Goal: Transaction & Acquisition: Purchase product/service

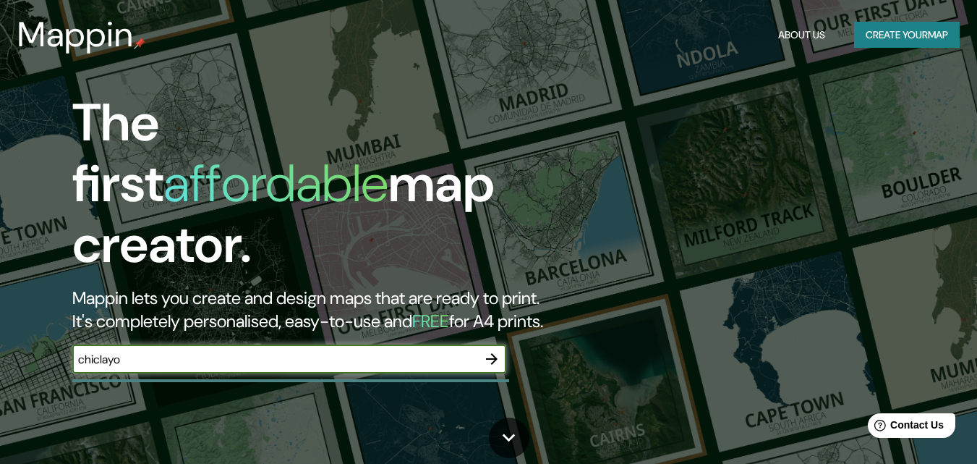
type input "chiclayo"
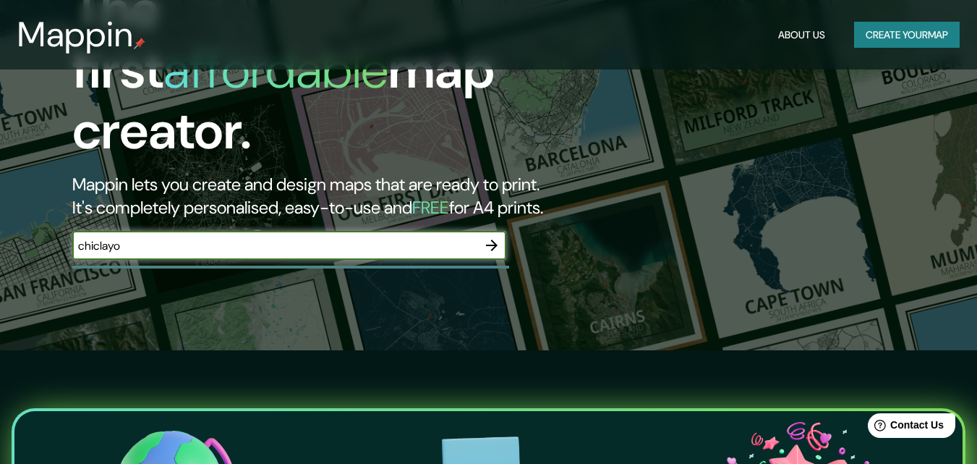
scroll to position [113, 0]
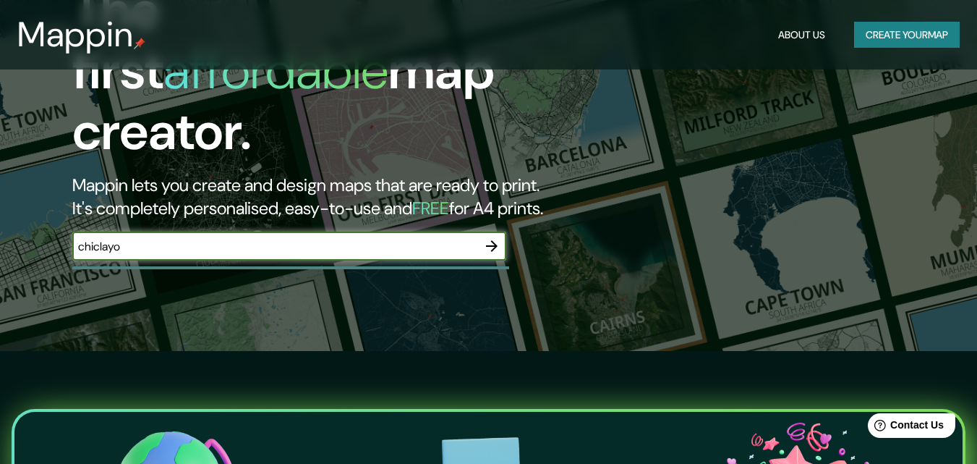
click at [498, 237] on icon "button" at bounding box center [491, 245] width 17 height 17
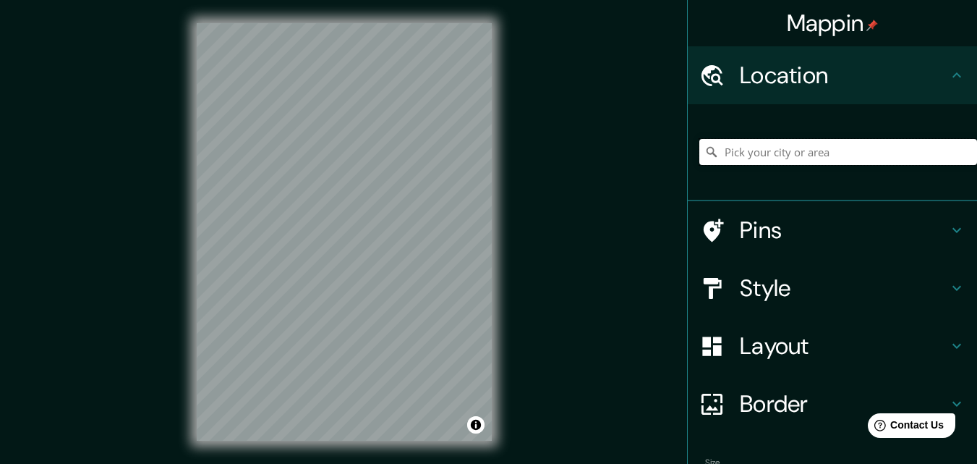
click at [802, 153] on input "Pick your city or area" at bounding box center [839, 152] width 278 height 26
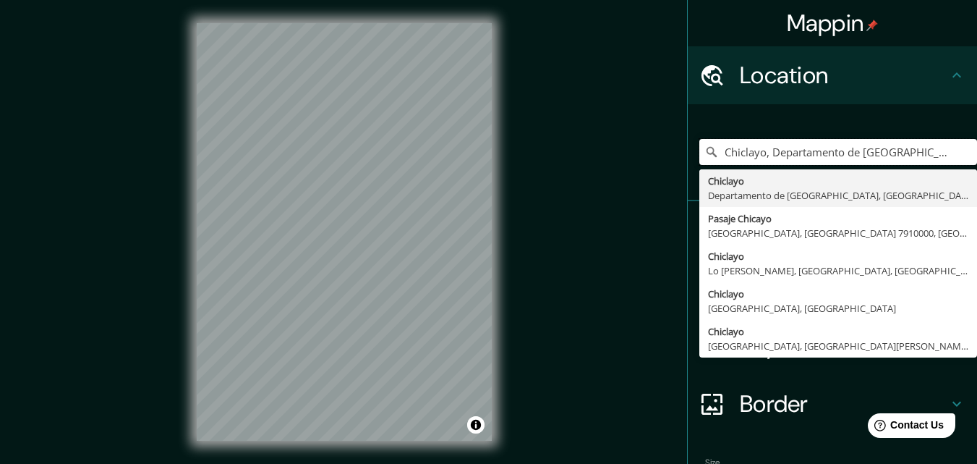
type input "Chiclayo, Departamento de [GEOGRAPHIC_DATA], [GEOGRAPHIC_DATA]"
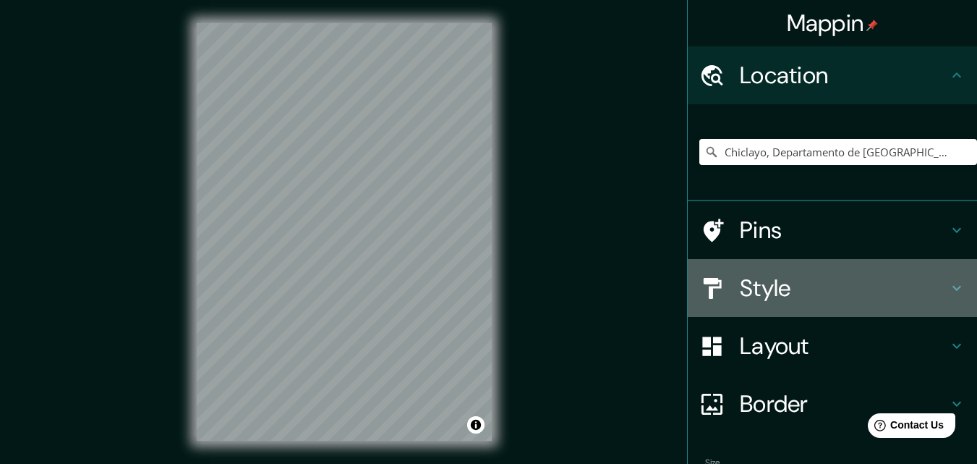
click at [767, 279] on h4 "Style" at bounding box center [844, 287] width 208 height 29
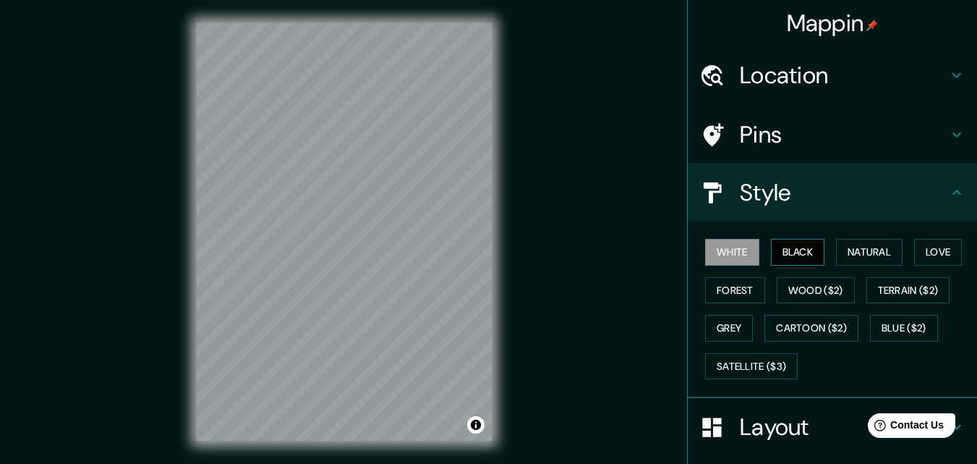
click at [775, 248] on button "Black" at bounding box center [798, 252] width 54 height 27
click at [881, 249] on button "Natural" at bounding box center [869, 252] width 67 height 27
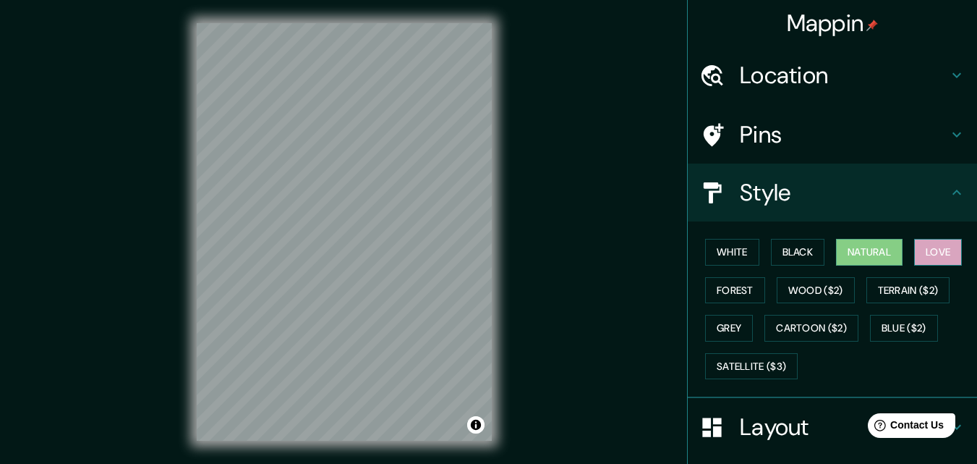
click at [947, 243] on button "Love" at bounding box center [939, 252] width 48 height 27
click at [741, 287] on button "Forest" at bounding box center [735, 290] width 60 height 27
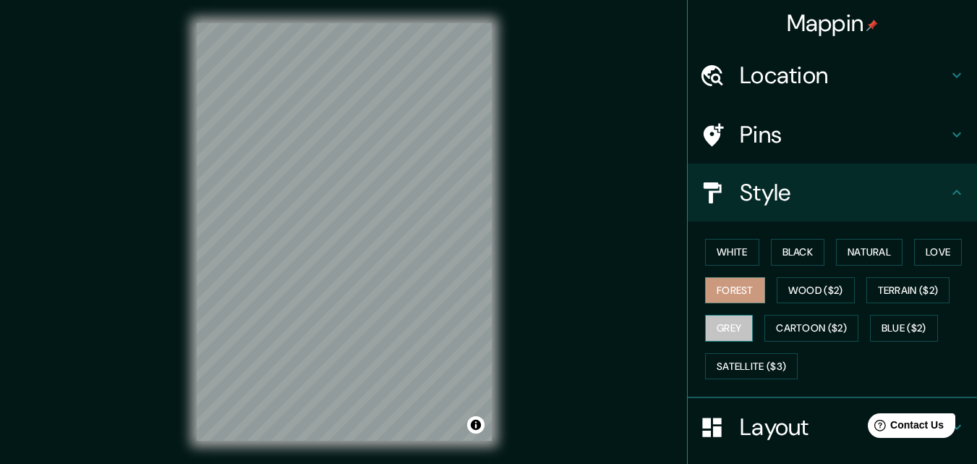
click at [730, 334] on button "Grey" at bounding box center [729, 328] width 48 height 27
click at [735, 254] on button "White" at bounding box center [732, 252] width 54 height 27
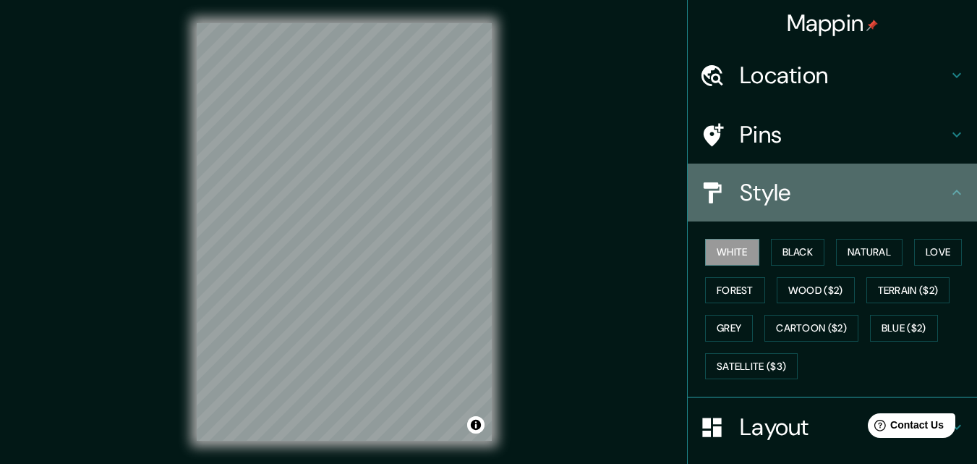
click at [780, 200] on h4 "Style" at bounding box center [844, 192] width 208 height 29
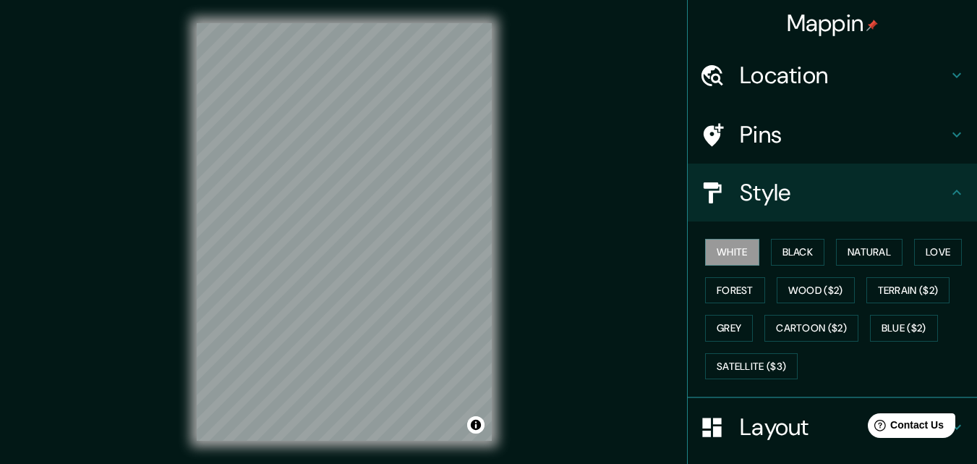
click at [589, 227] on div "Mappin Location [GEOGRAPHIC_DATA], [GEOGRAPHIC_DATA], [GEOGRAPHIC_DATA] [GEOGRA…" at bounding box center [488, 243] width 977 height 487
